Goal: Check status

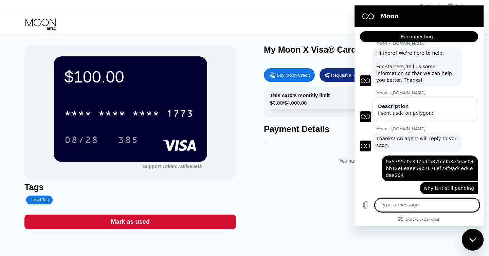
scroll to position [209, 0]
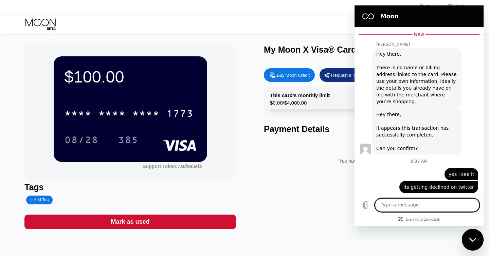
click at [475, 244] on div "Close messaging window" at bounding box center [472, 240] width 20 height 20
